Goal: Task Accomplishment & Management: Manage account settings

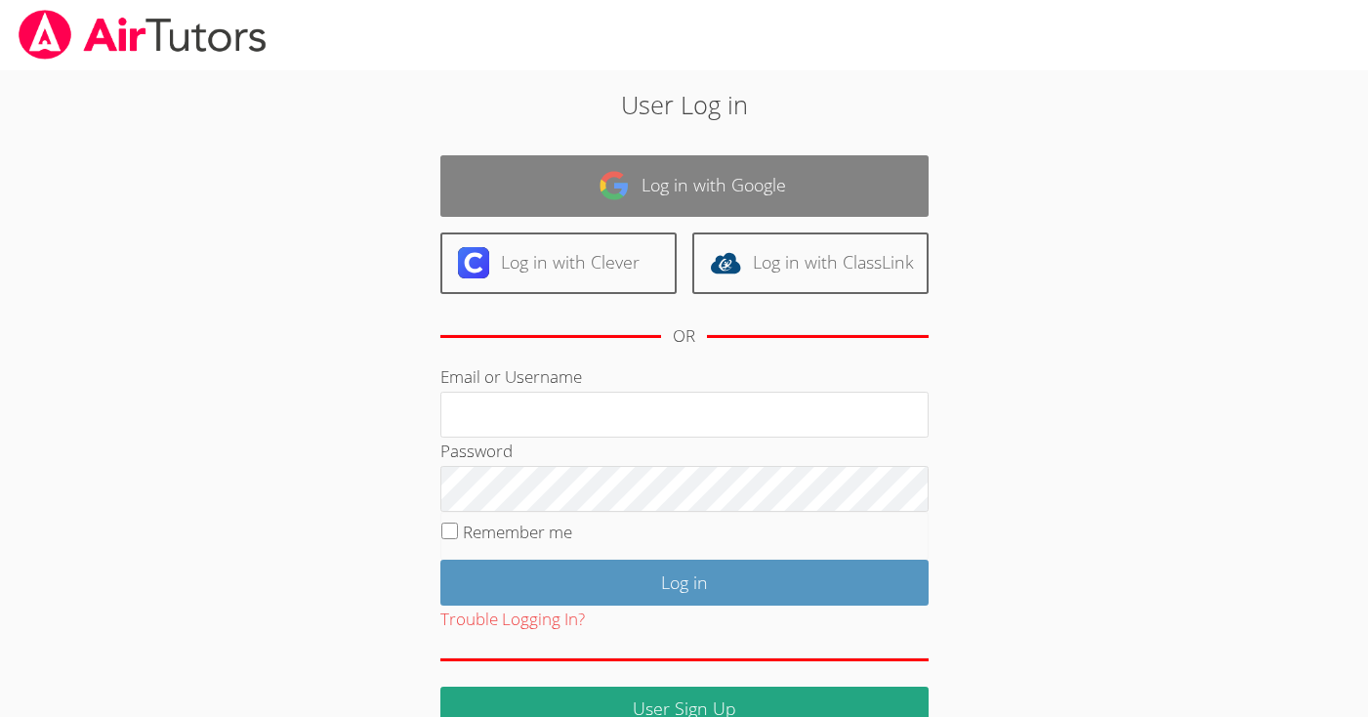
click at [768, 208] on link "Log in with Google" at bounding box center [684, 186] width 488 height 62
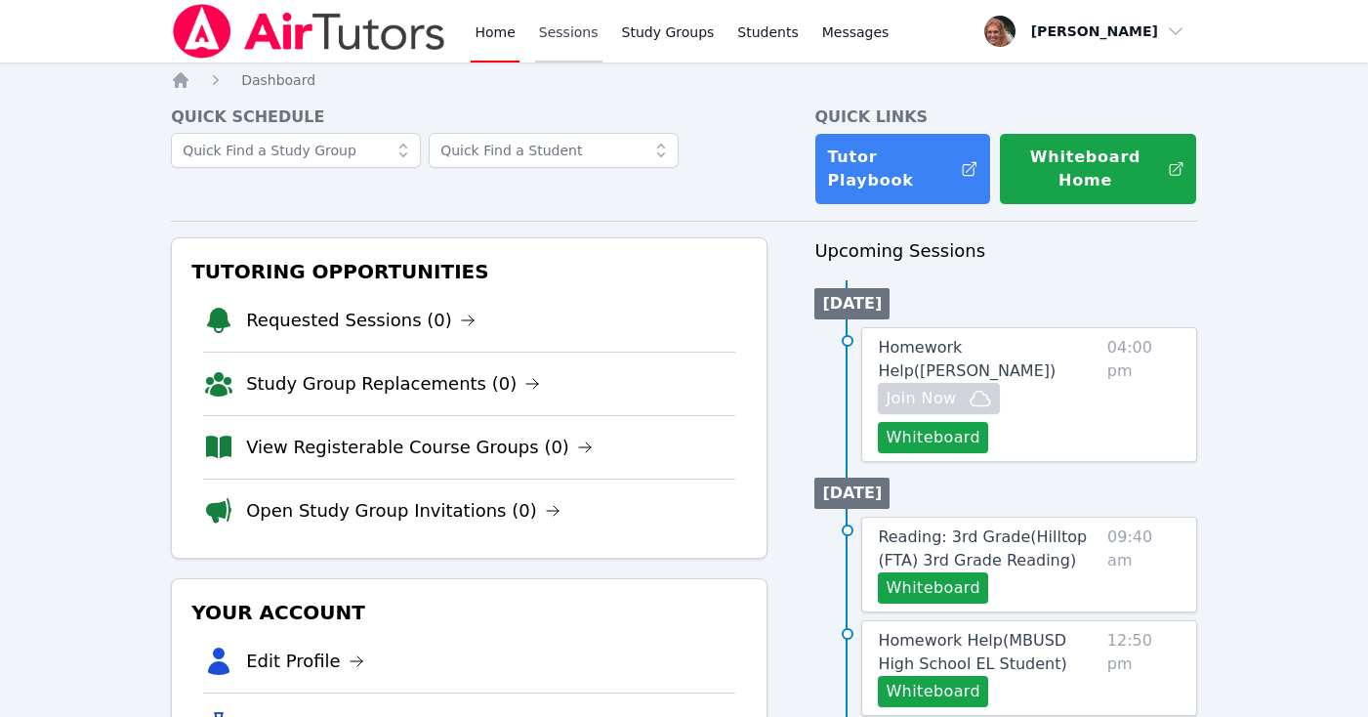
click at [567, 32] on link "Sessions" at bounding box center [568, 31] width 67 height 62
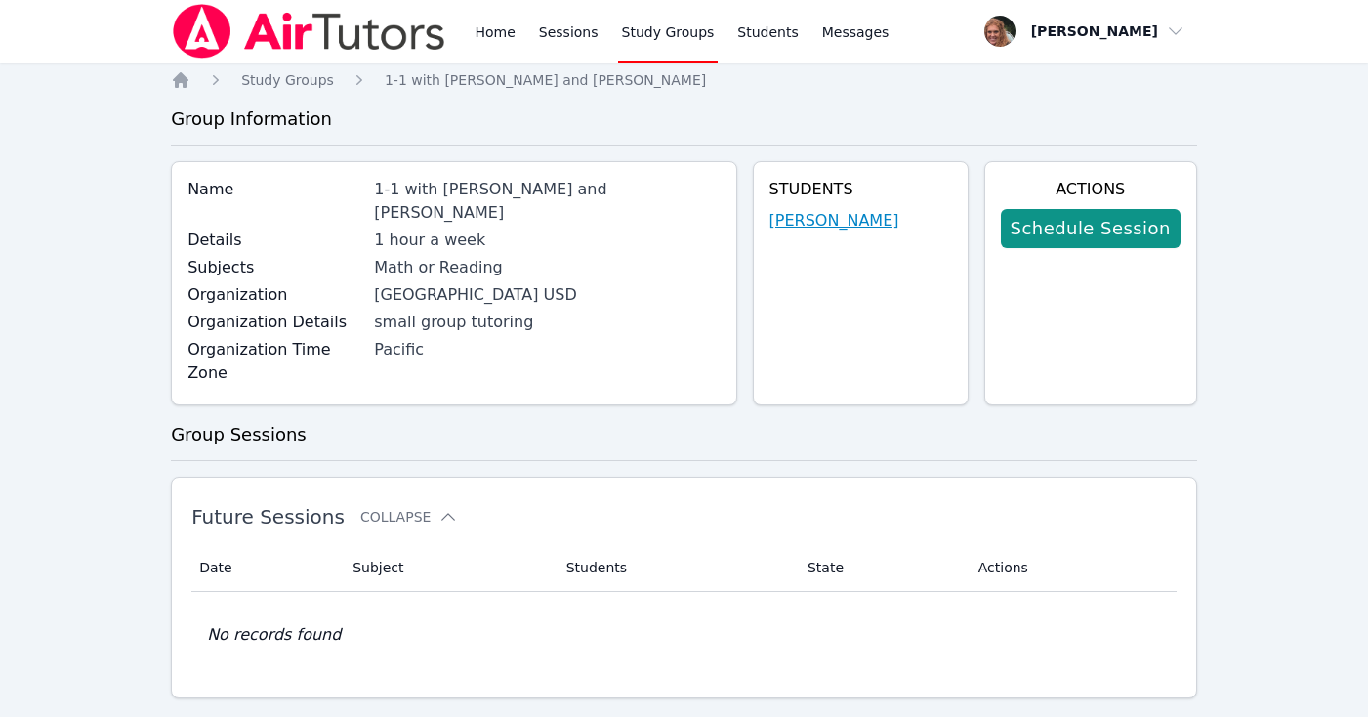
click at [825, 217] on link "[PERSON_NAME]" at bounding box center [834, 220] width 130 height 23
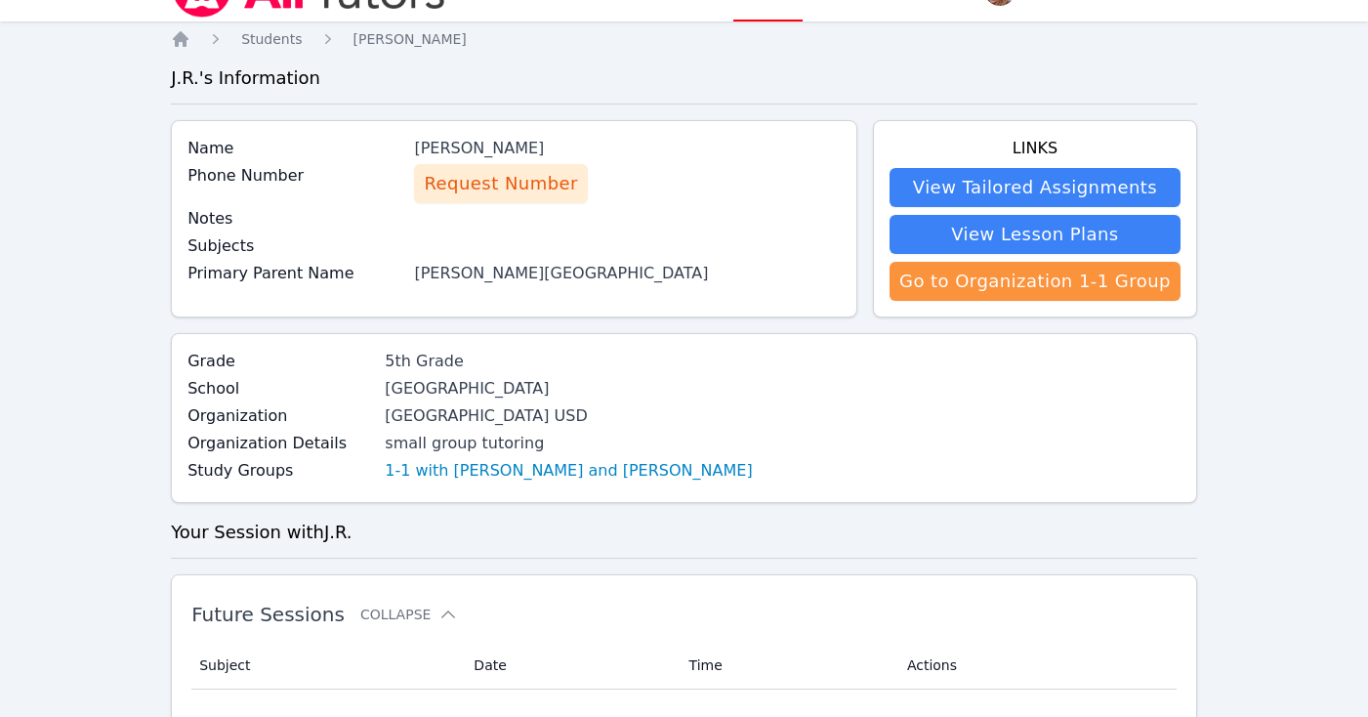
scroll to position [15, 0]
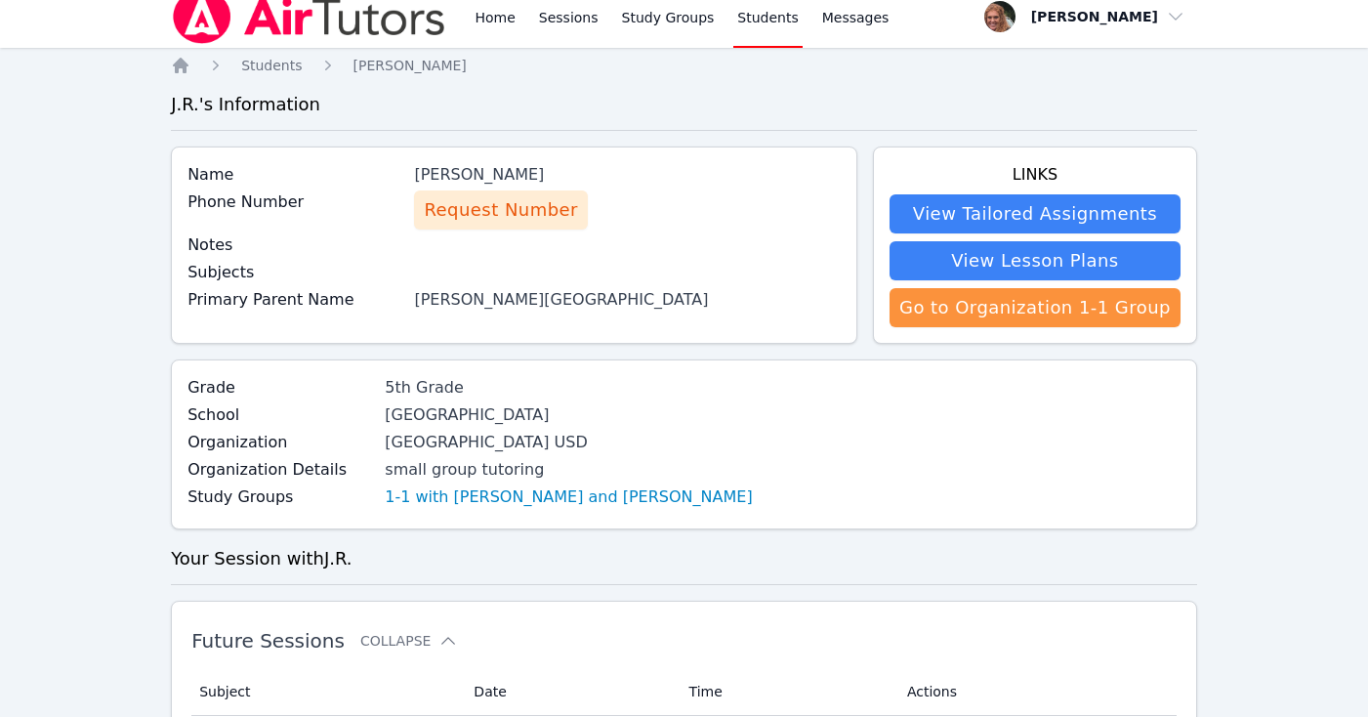
click at [490, 215] on span "Request Number" at bounding box center [500, 209] width 153 height 27
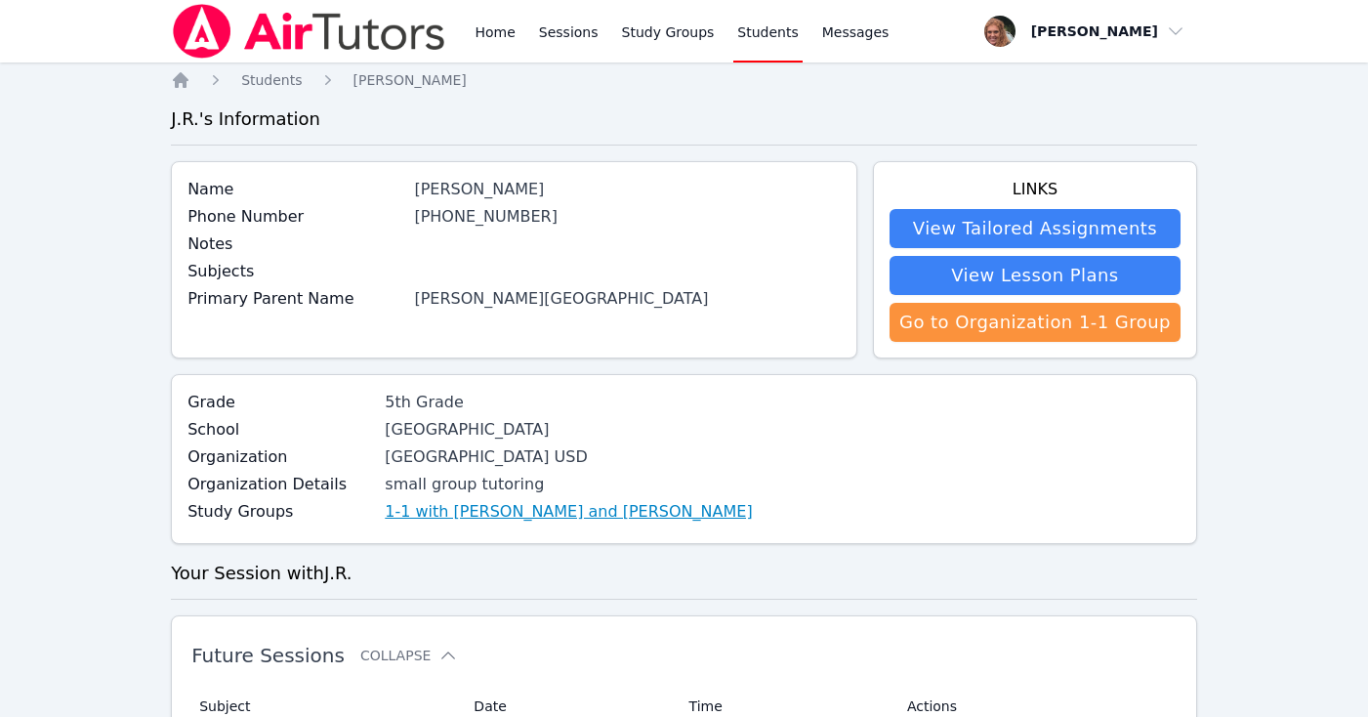
click at [623, 508] on link "1-1 with J.R. Valerio Patino and Rachel Harmon" at bounding box center [568, 511] width 367 height 23
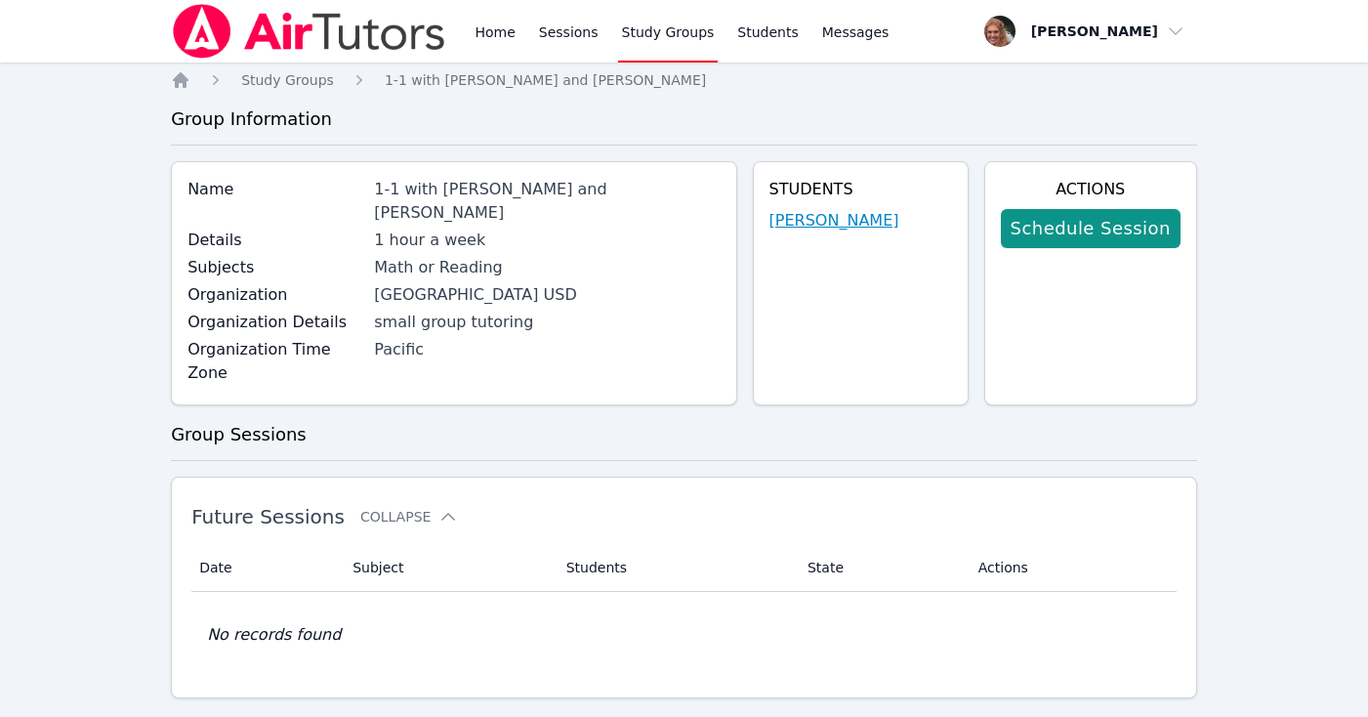
click at [858, 215] on link "J.R. Valerio Patino" at bounding box center [834, 220] width 130 height 23
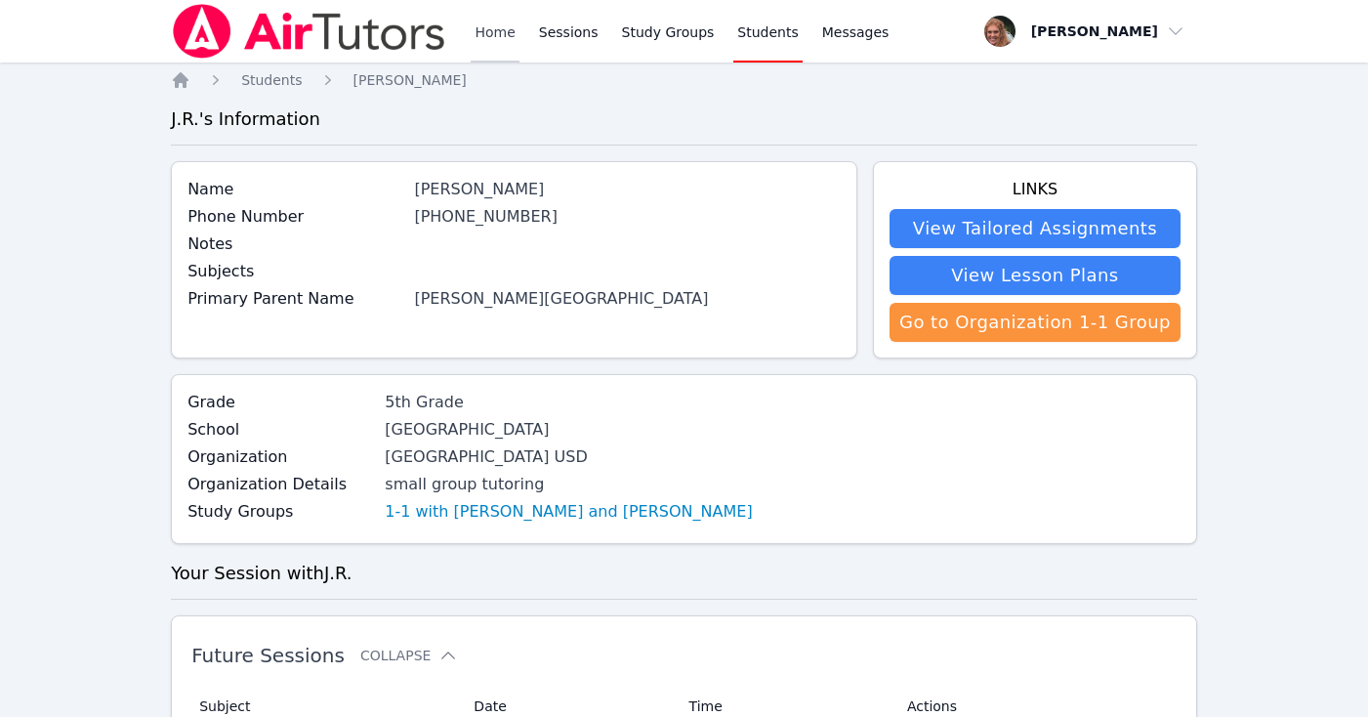
click at [502, 35] on link "Home" at bounding box center [495, 31] width 48 height 62
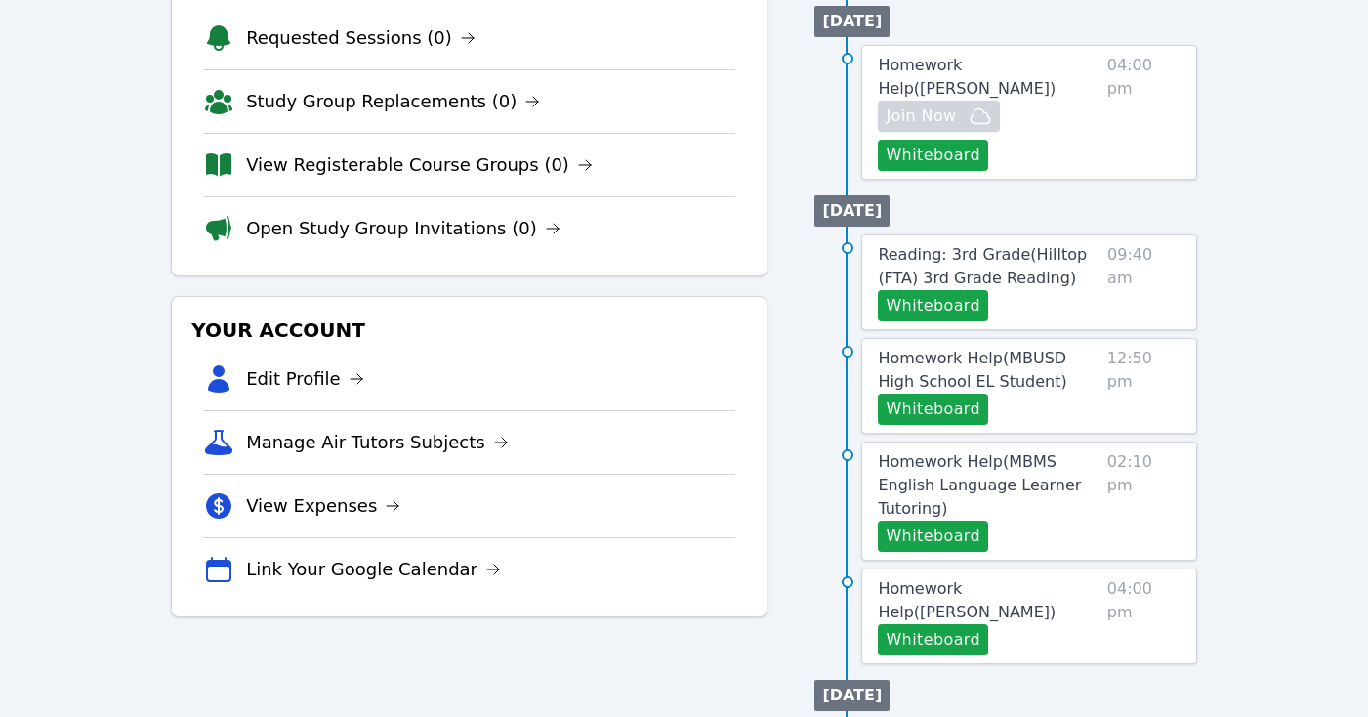
scroll to position [292, 0]
